Goal: Task Accomplishment & Management: Use online tool/utility

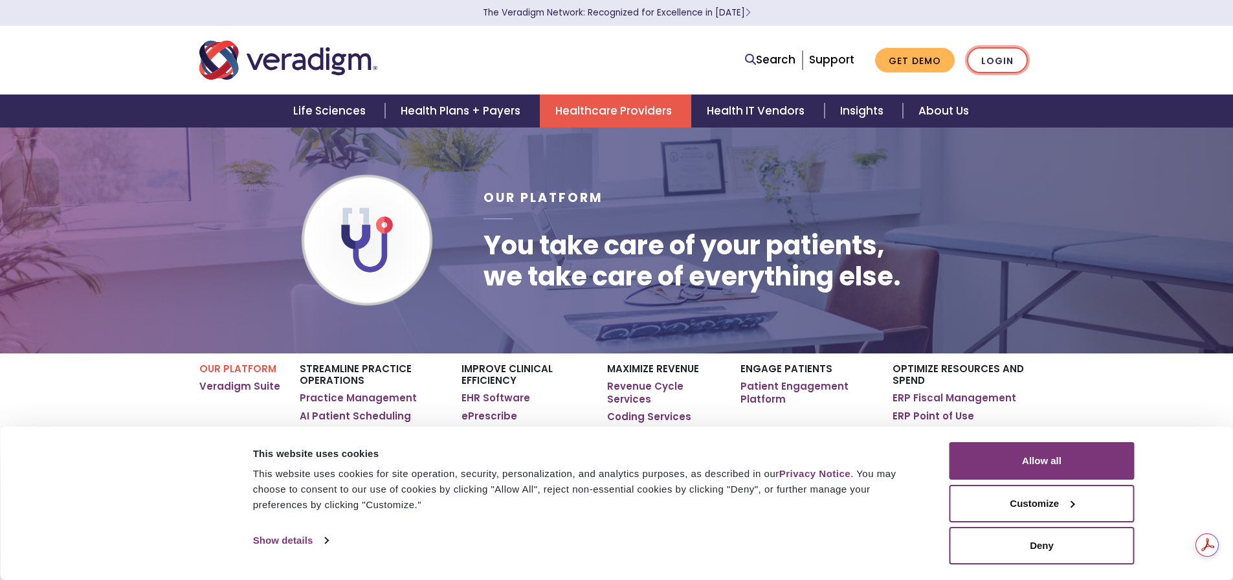
click at [988, 63] on link "Login" at bounding box center [997, 60] width 61 height 27
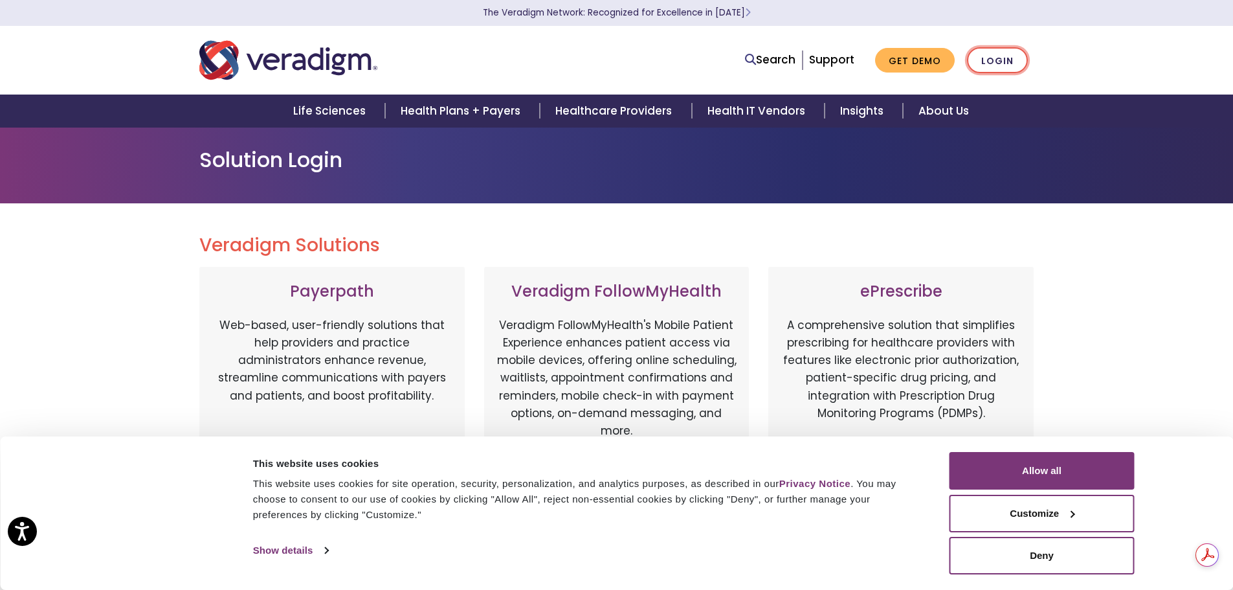
click at [995, 56] on link "Login" at bounding box center [997, 60] width 61 height 27
click at [1070, 458] on button "Allow all" at bounding box center [1042, 471] width 185 height 38
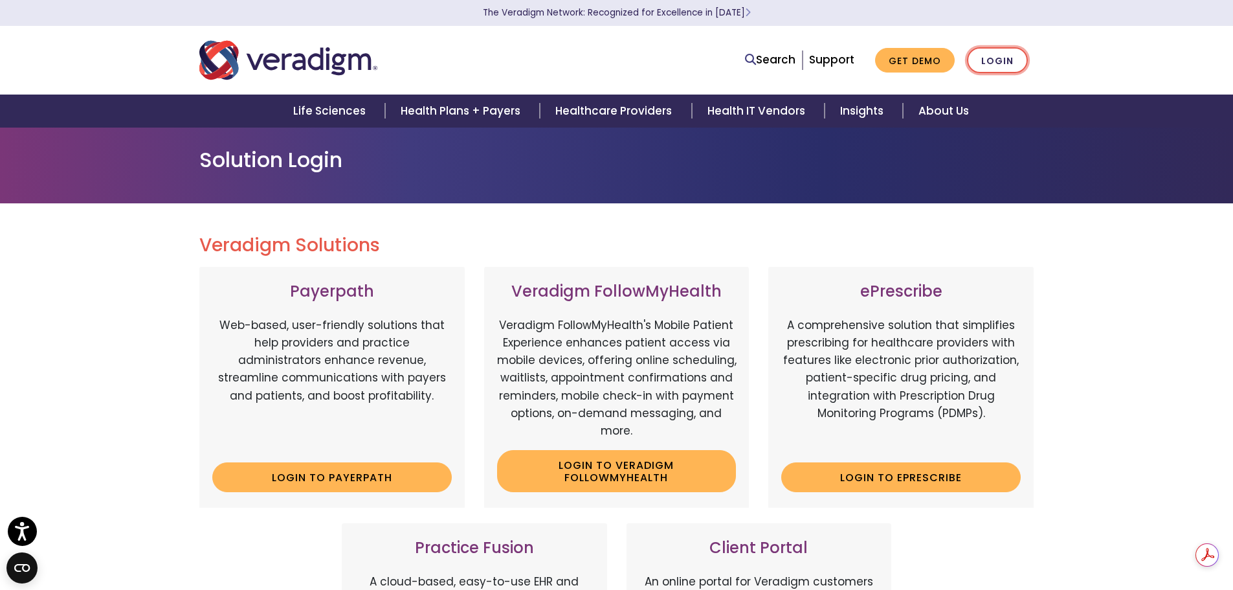
click at [1005, 60] on link "Login" at bounding box center [997, 60] width 61 height 27
click at [879, 470] on link "Login to ePrescribe" at bounding box center [901, 477] width 240 height 30
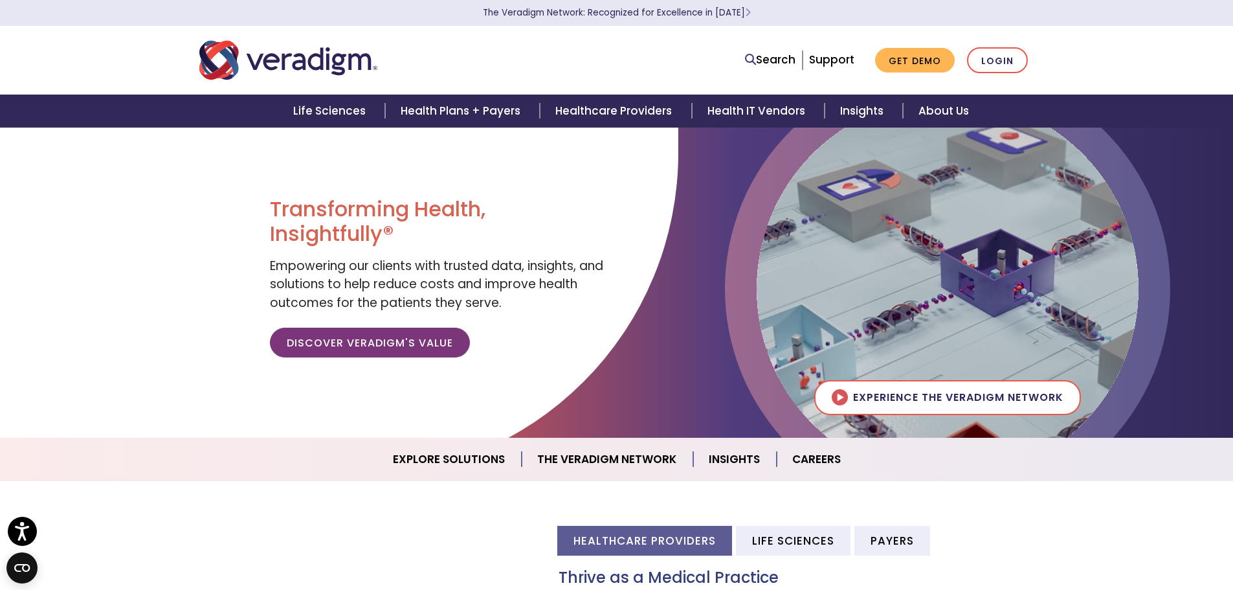
click at [1011, 41] on div "Search Support Get Demo Login" at bounding box center [617, 60] width 855 height 43
click at [1005, 57] on link "Login" at bounding box center [997, 60] width 61 height 27
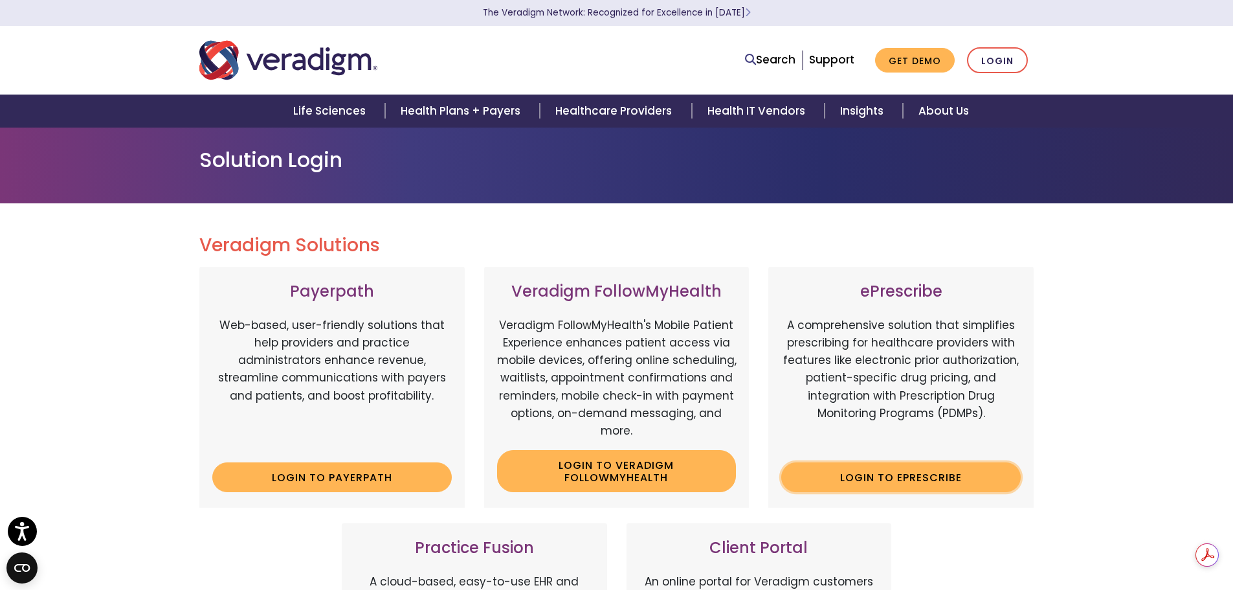
click at [868, 477] on link "Login to ePrescribe" at bounding box center [901, 477] width 240 height 30
click at [1004, 60] on link "Login" at bounding box center [997, 60] width 61 height 27
click at [909, 486] on link "Login to ePrescribe" at bounding box center [901, 477] width 240 height 30
